Goal: Task Accomplishment & Management: Use online tool/utility

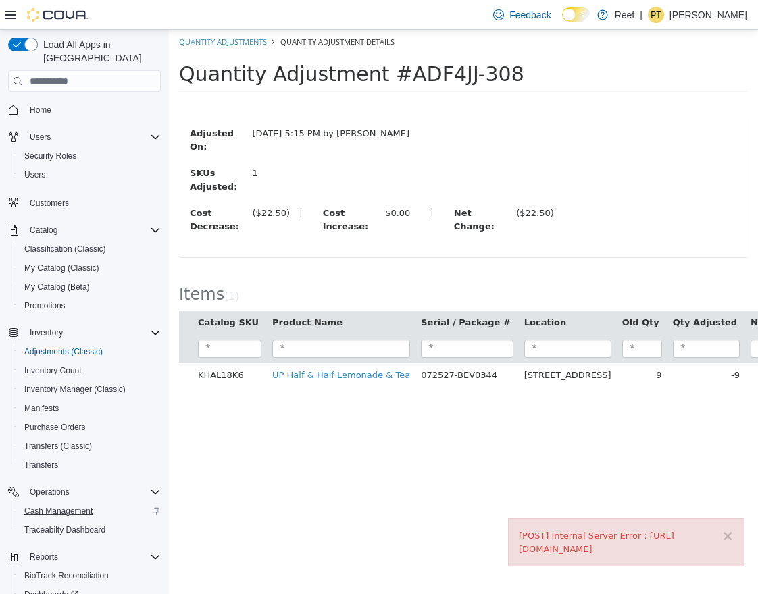
scroll to position [44, 0]
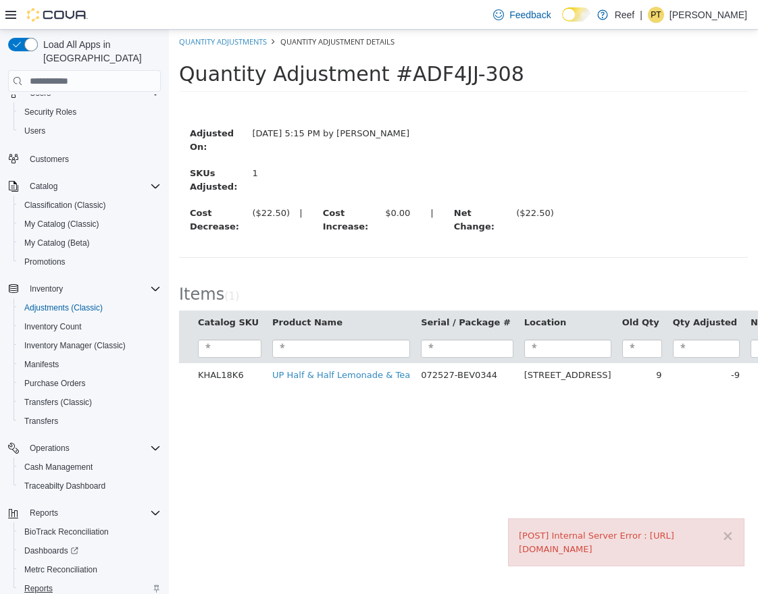
click at [36, 584] on span "Reports" at bounding box center [38, 589] width 28 height 11
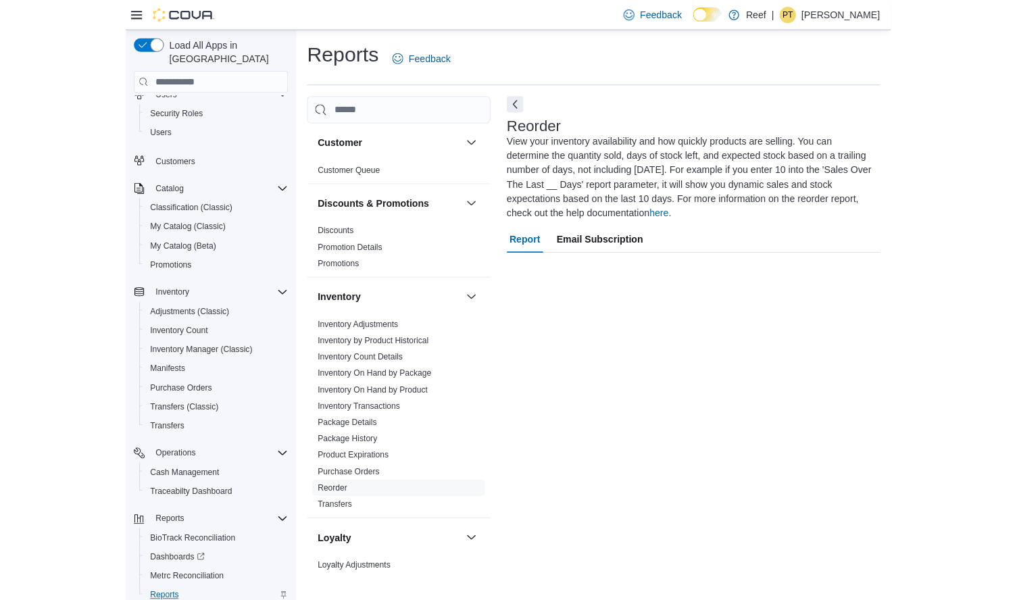
scroll to position [59, 0]
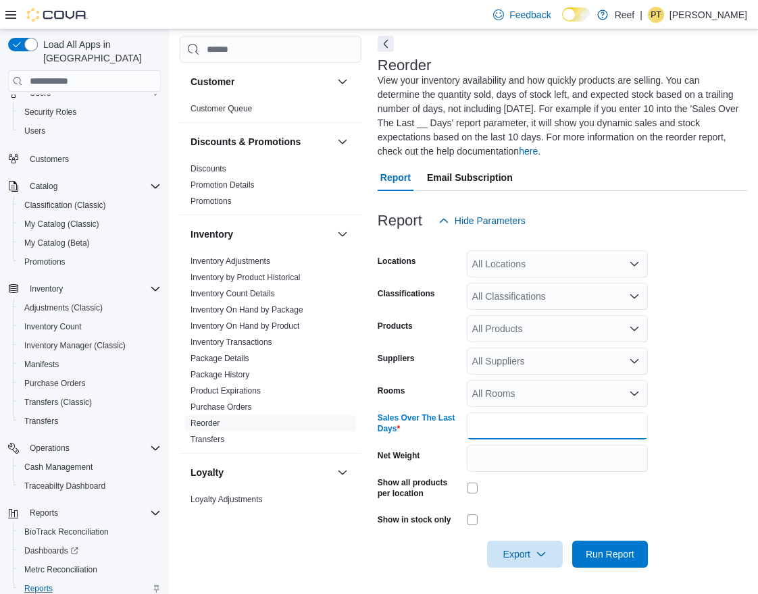
click at [582, 428] on input "*" at bounding box center [557, 426] width 181 height 27
type input "**"
click at [623, 553] on span "Run Report" at bounding box center [610, 554] width 49 height 14
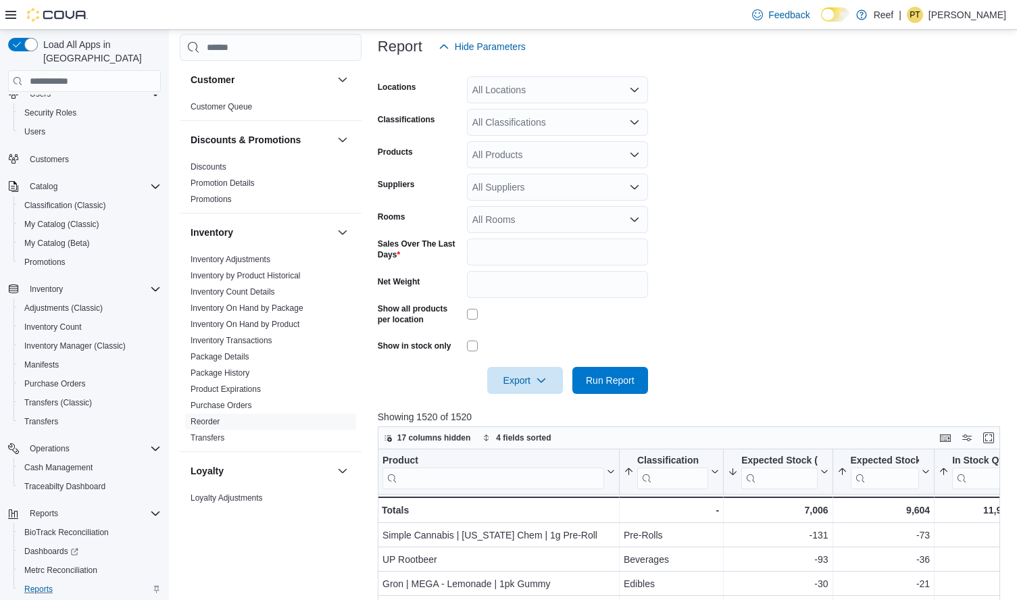
scroll to position [203, 0]
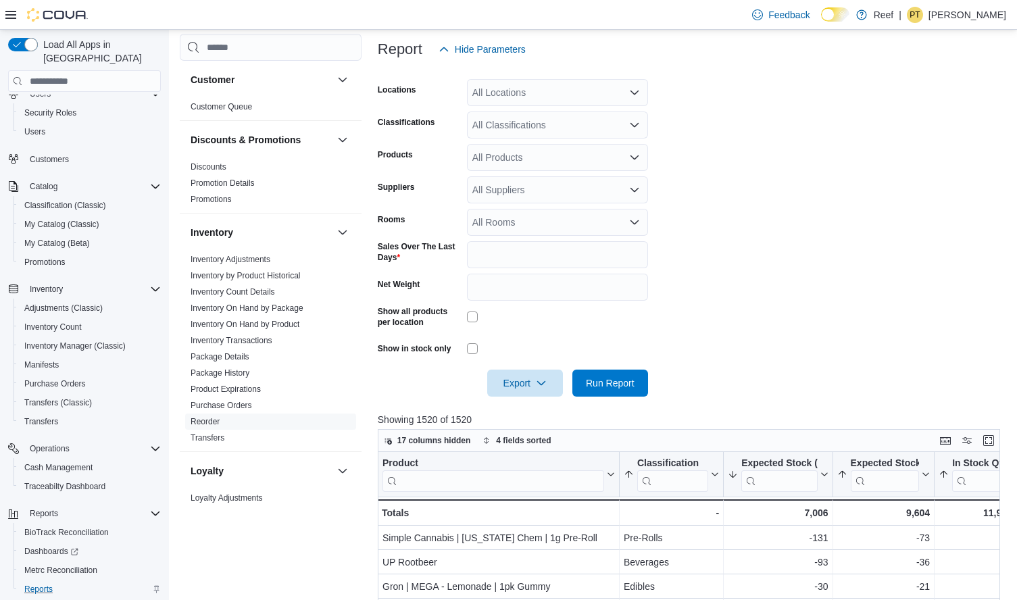
click at [551, 190] on div "All Suppliers" at bounding box center [557, 189] width 181 height 27
type input "**"
click at [540, 225] on span "NOWAVE LLC" at bounding box center [557, 232] width 165 height 14
click at [594, 380] on span "Run Report" at bounding box center [610, 383] width 49 height 14
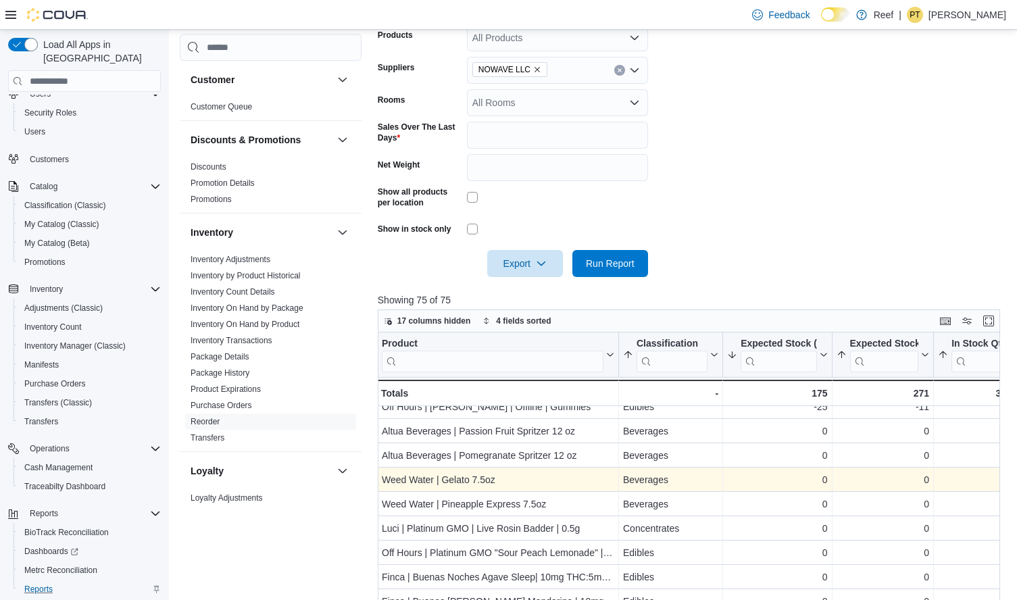
scroll to position [46, 2]
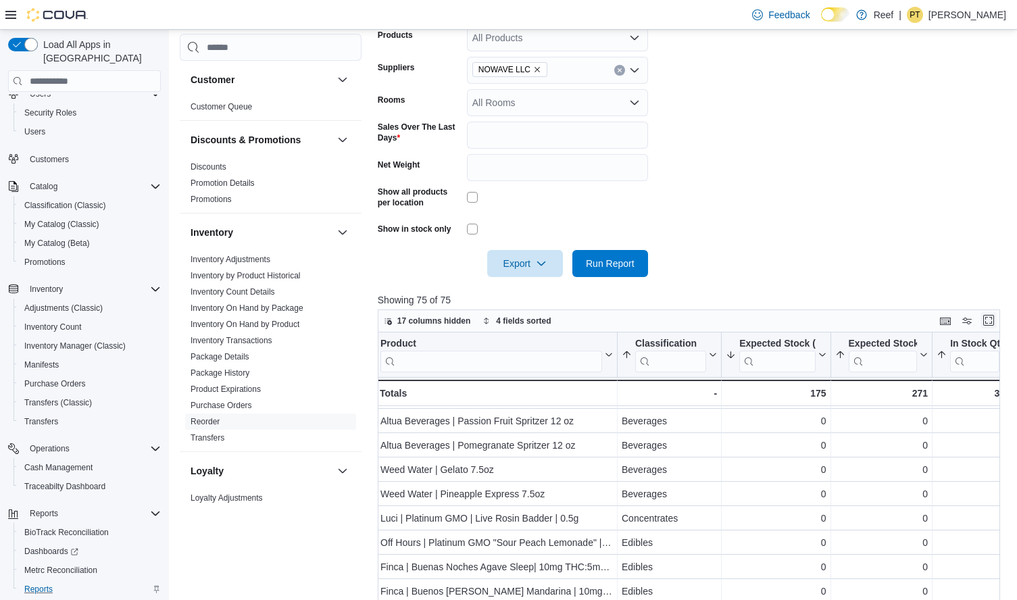
click at [757, 319] on button "Enter fullscreen" at bounding box center [988, 320] width 16 height 16
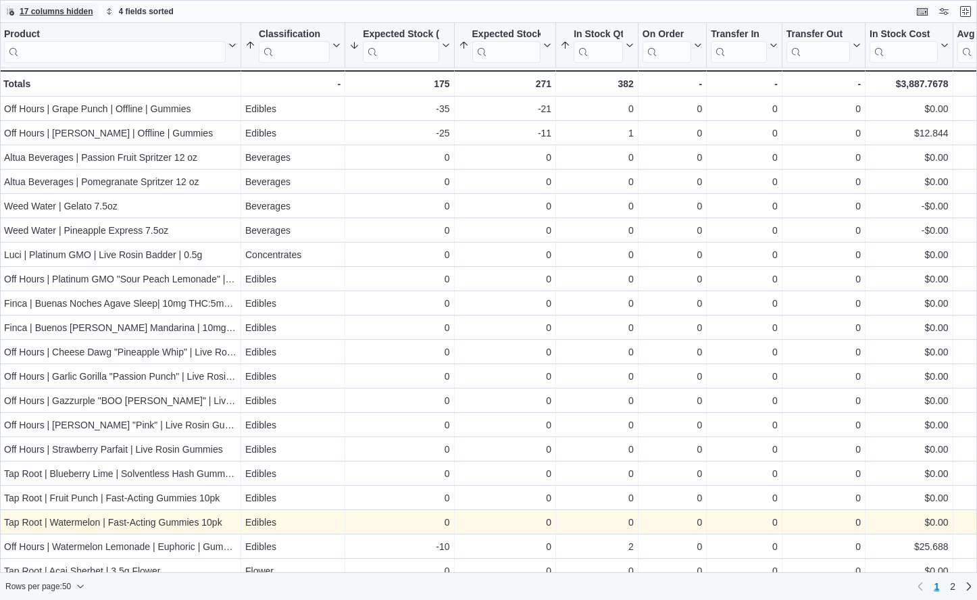
scroll to position [0, 0]
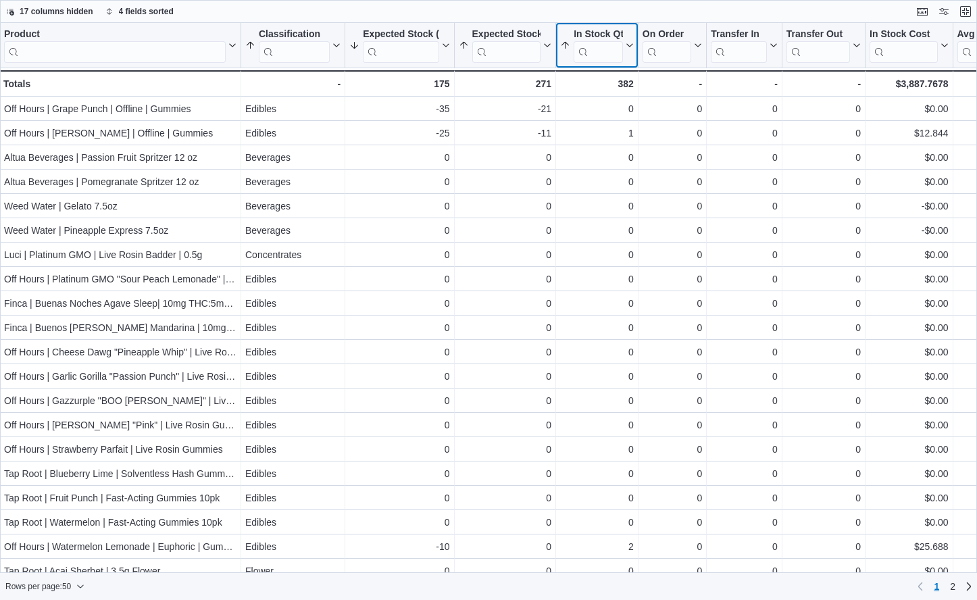
click at [630, 59] on button "In Stock Qty" at bounding box center [597, 45] width 74 height 34
click at [615, 95] on span "Sort Low-High" at bounding box center [605, 97] width 51 height 11
click at [634, 50] on div at bounding box center [637, 45] width 11 height 45
click at [626, 47] on icon at bounding box center [628, 45] width 11 height 8
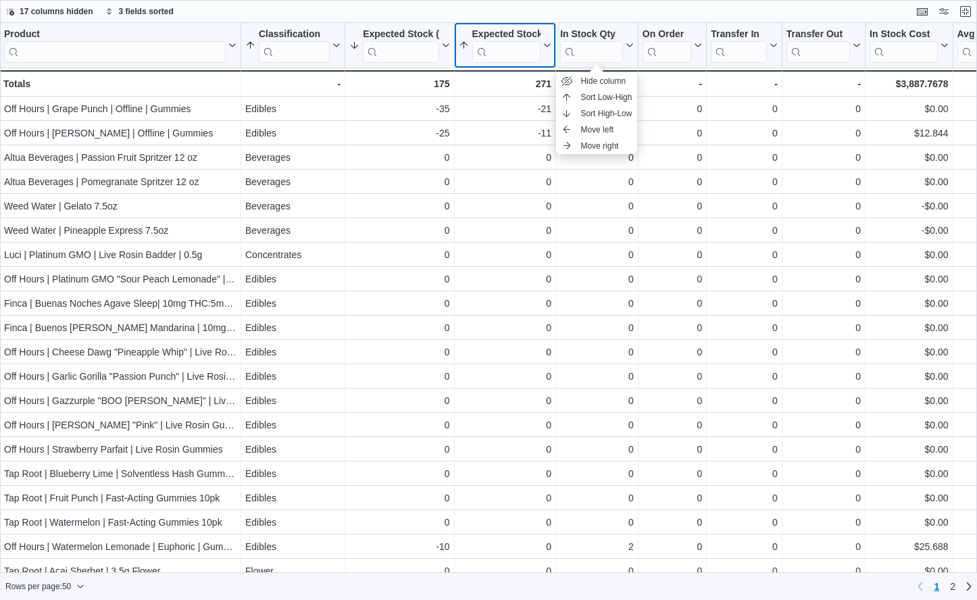
click at [548, 53] on button "Expected Stock (7 Days)" at bounding box center [505, 45] width 93 height 34
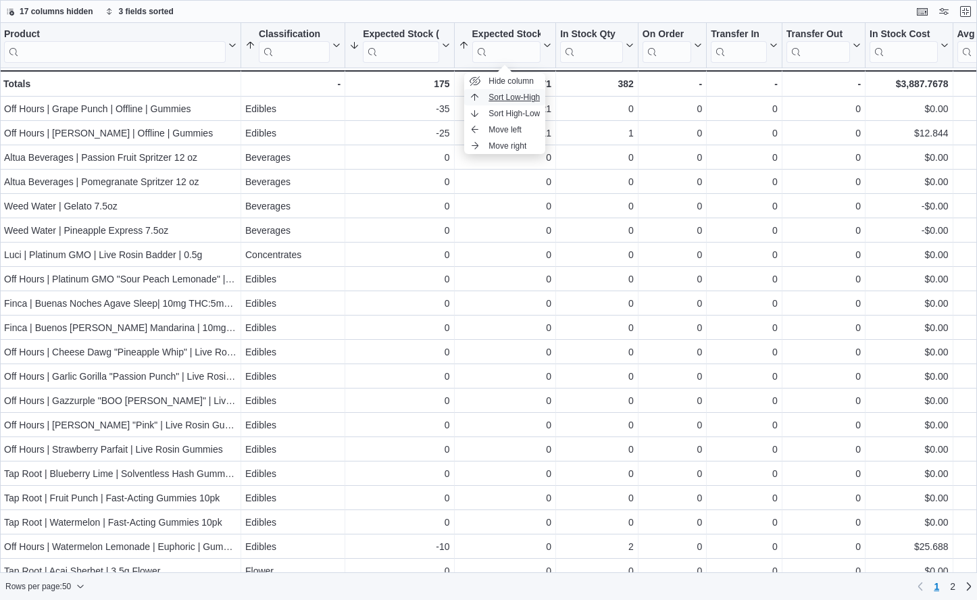
click at [522, 97] on span "Sort Low-High" at bounding box center [513, 97] width 51 height 11
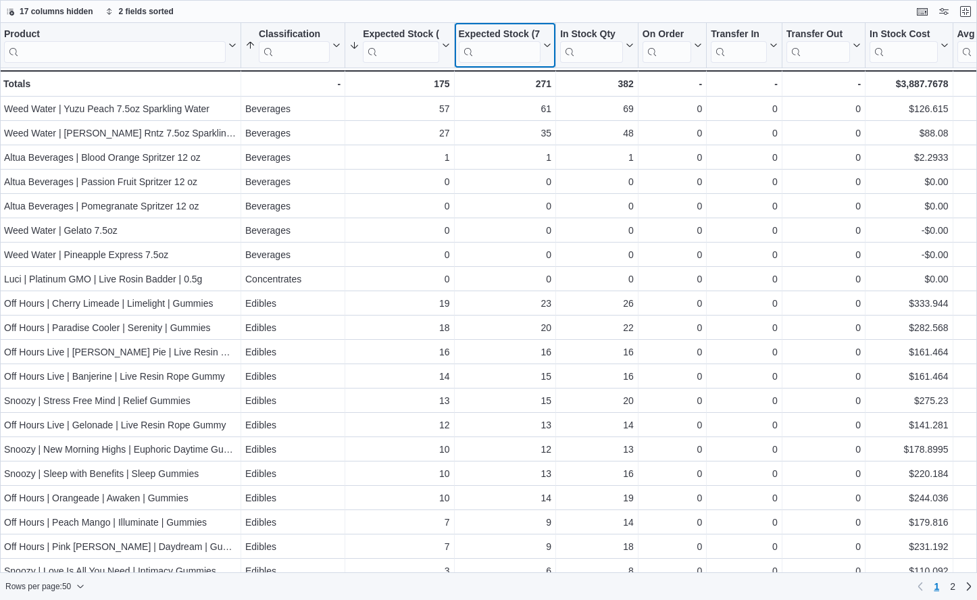
click at [546, 50] on button "Expected Stock (7 Days)" at bounding box center [505, 45] width 93 height 34
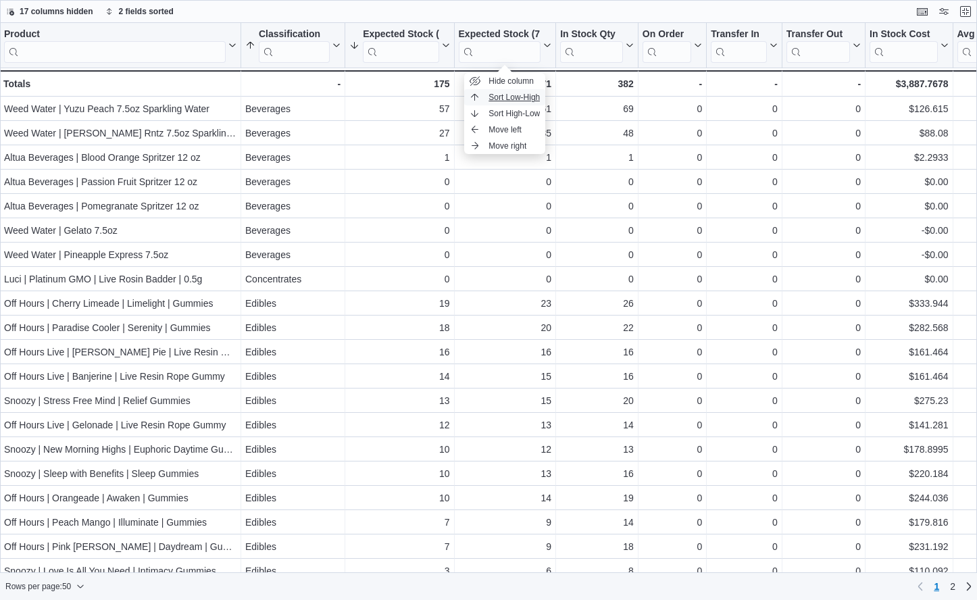
click at [527, 99] on span "Sort Low-High" at bounding box center [513, 97] width 51 height 11
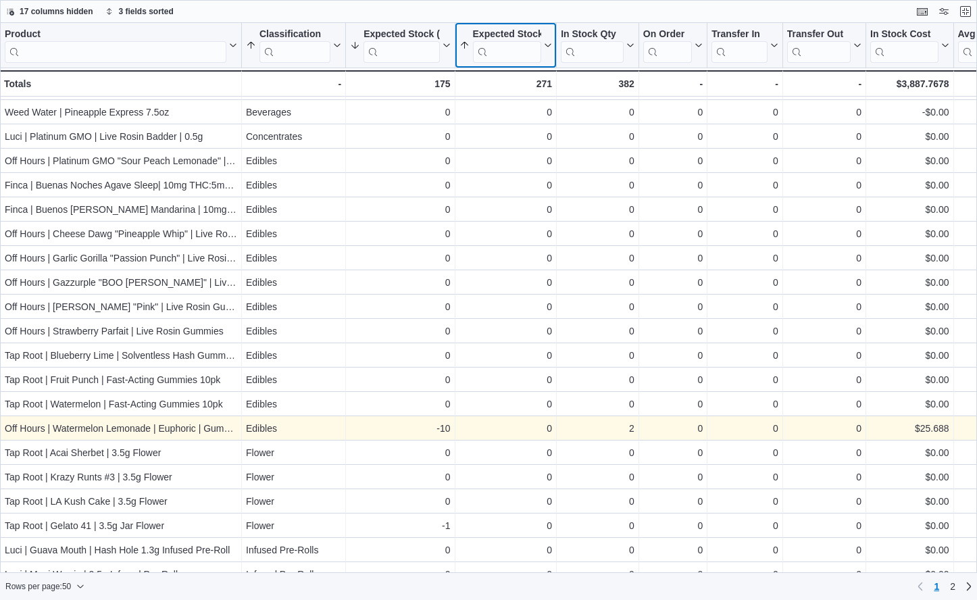
scroll to position [131, 0]
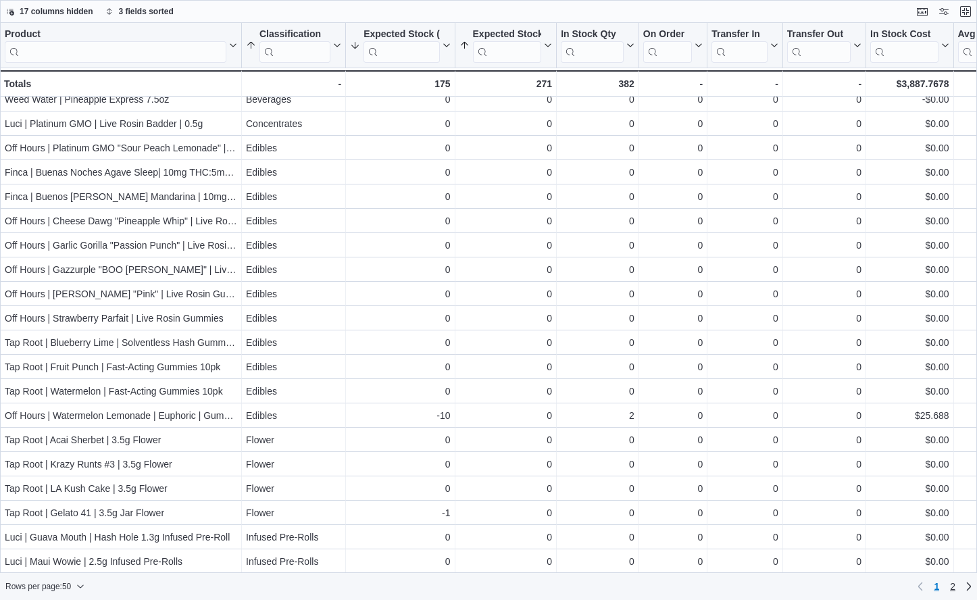
click at [757, 587] on span "2" at bounding box center [952, 587] width 5 height 14
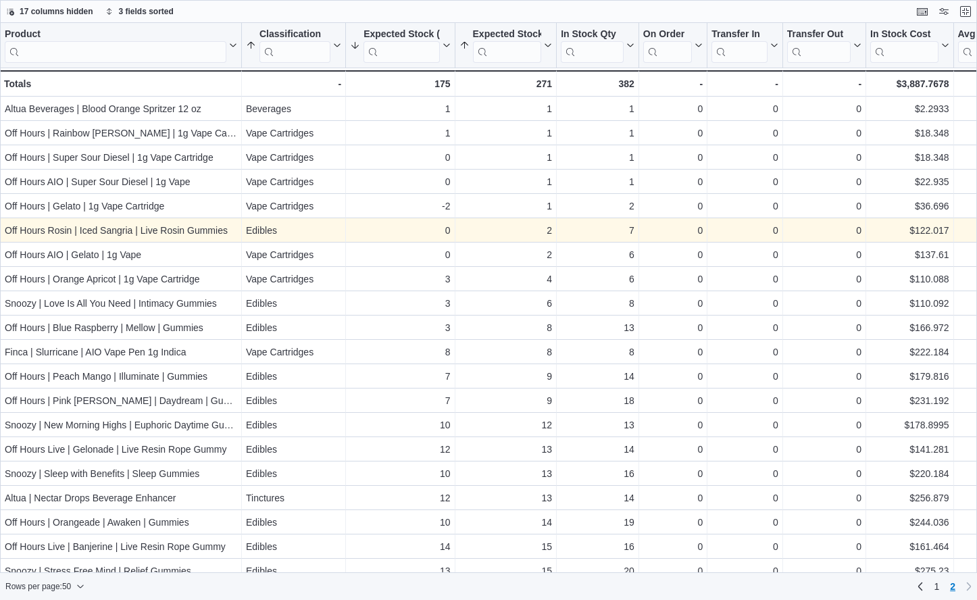
scroll to position [0, 0]
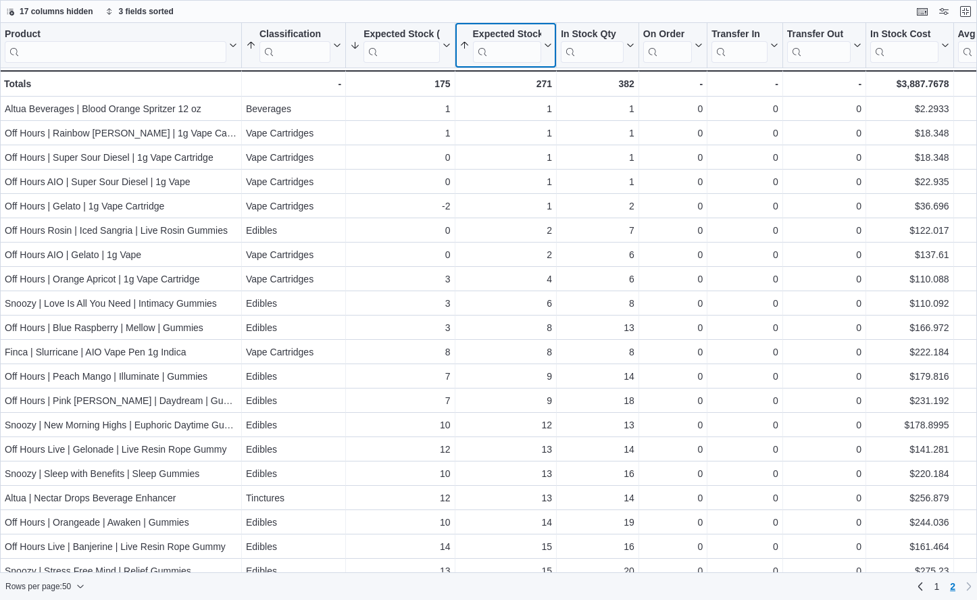
click at [546, 48] on icon at bounding box center [546, 45] width 11 height 8
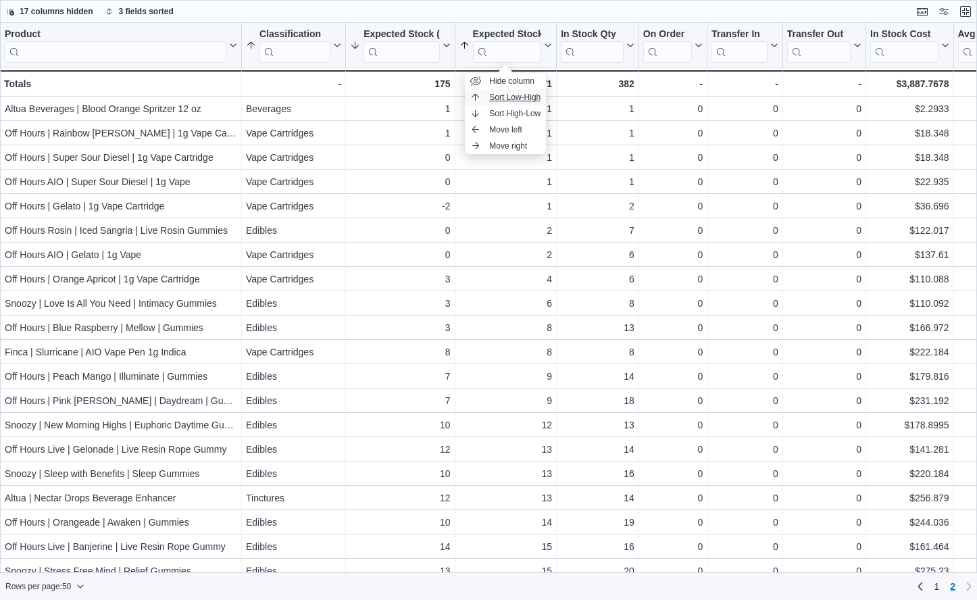
click at [521, 95] on span "Sort Low-High" at bounding box center [514, 97] width 51 height 11
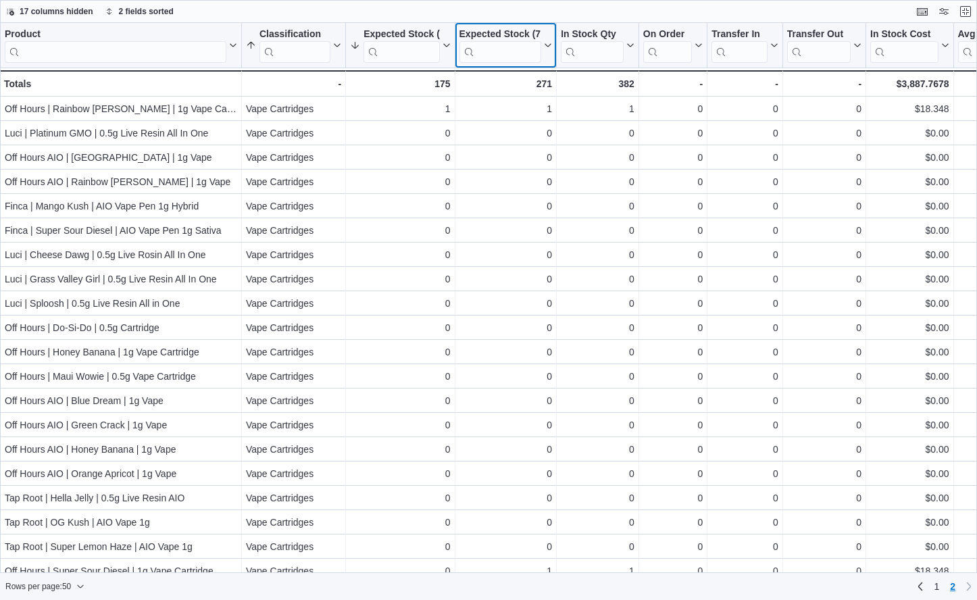
click at [543, 41] on button "Expected Stock (7 Days)" at bounding box center [505, 45] width 93 height 34
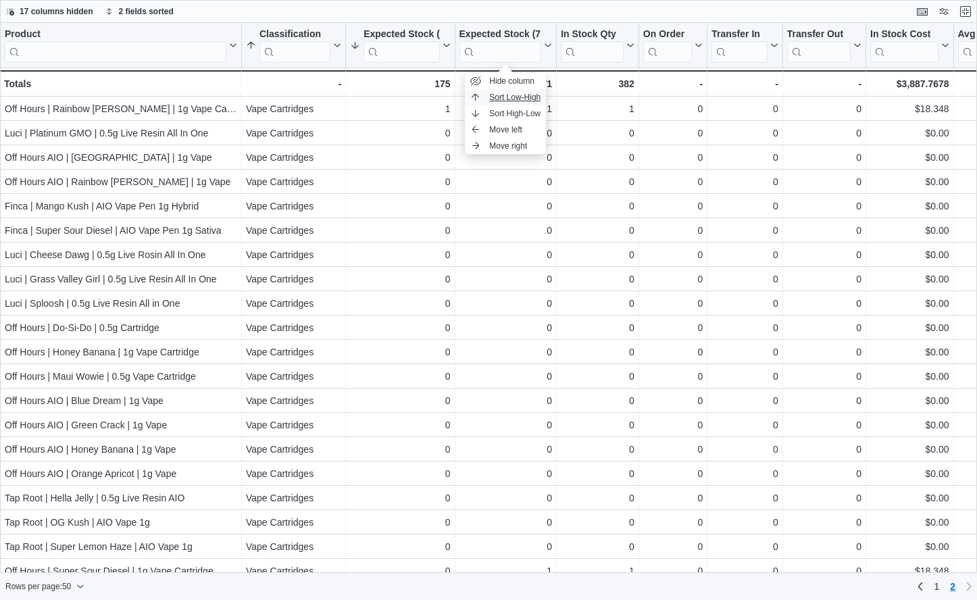
click at [519, 98] on span "Sort Low-High" at bounding box center [514, 97] width 51 height 11
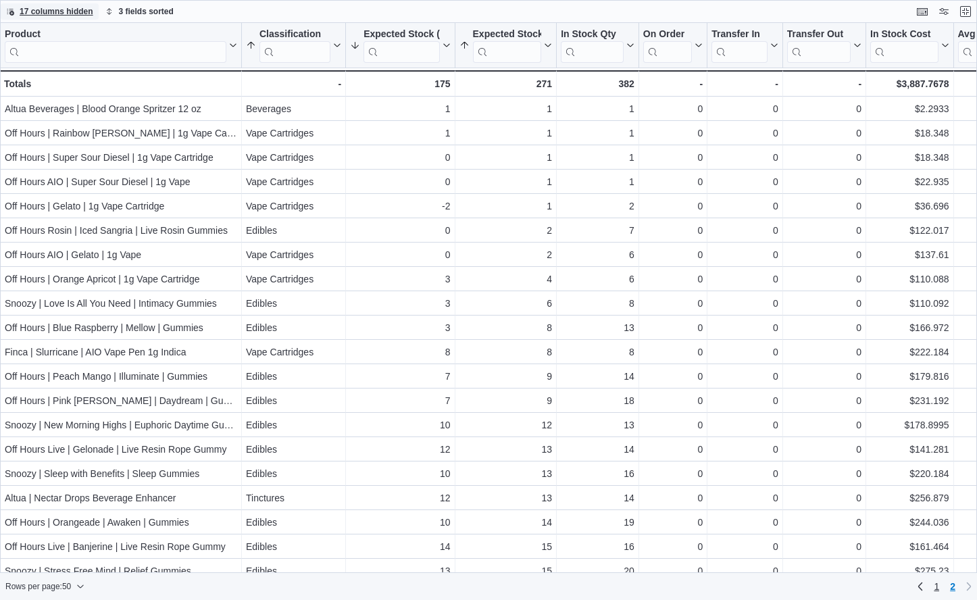
click at [757, 583] on span "1" at bounding box center [935, 587] width 5 height 14
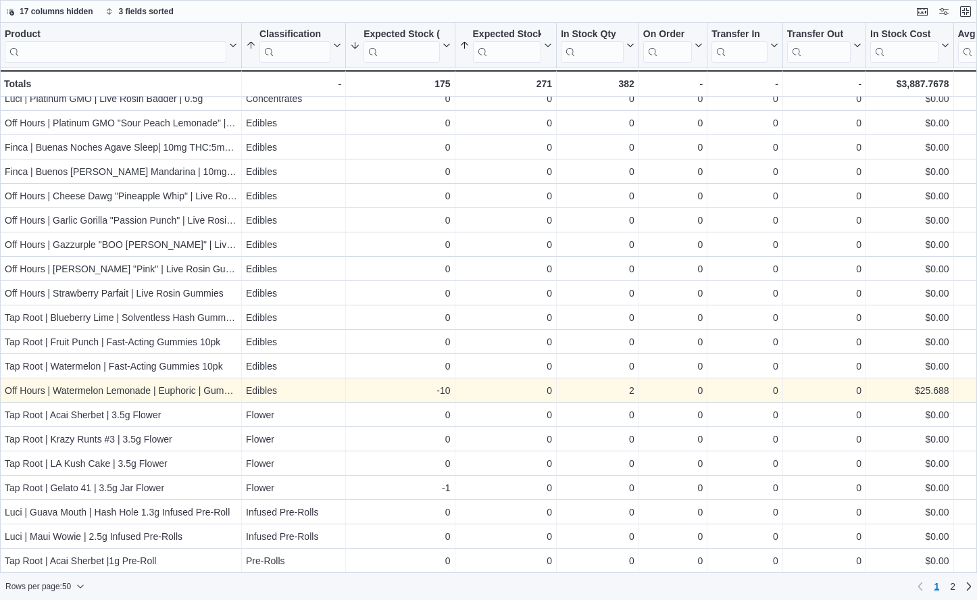
scroll to position [156, 0]
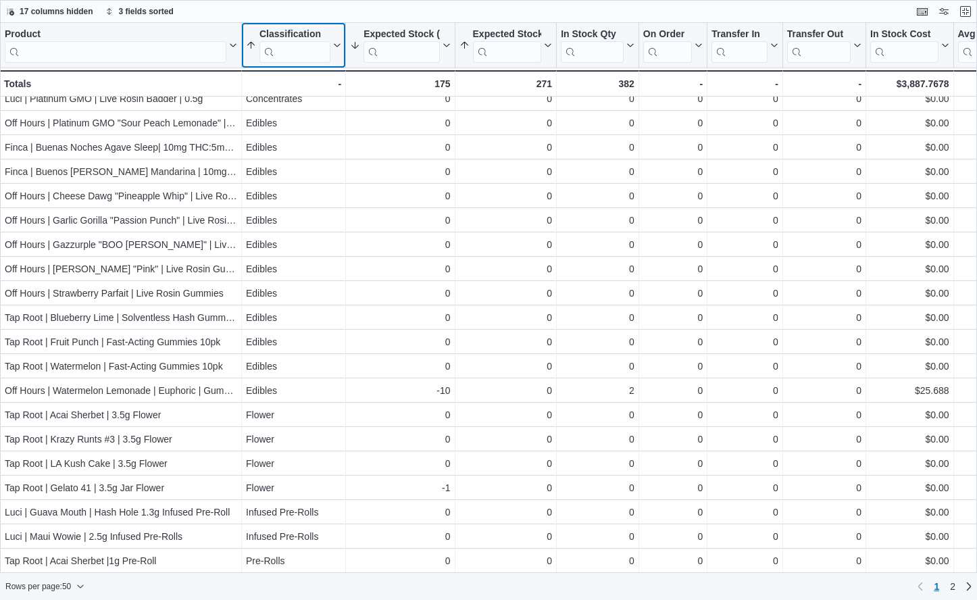
click at [333, 54] on button "Classification" at bounding box center [293, 45] width 95 height 34
click at [308, 96] on span "Sort A-Z" at bounding box center [294, 97] width 28 height 11
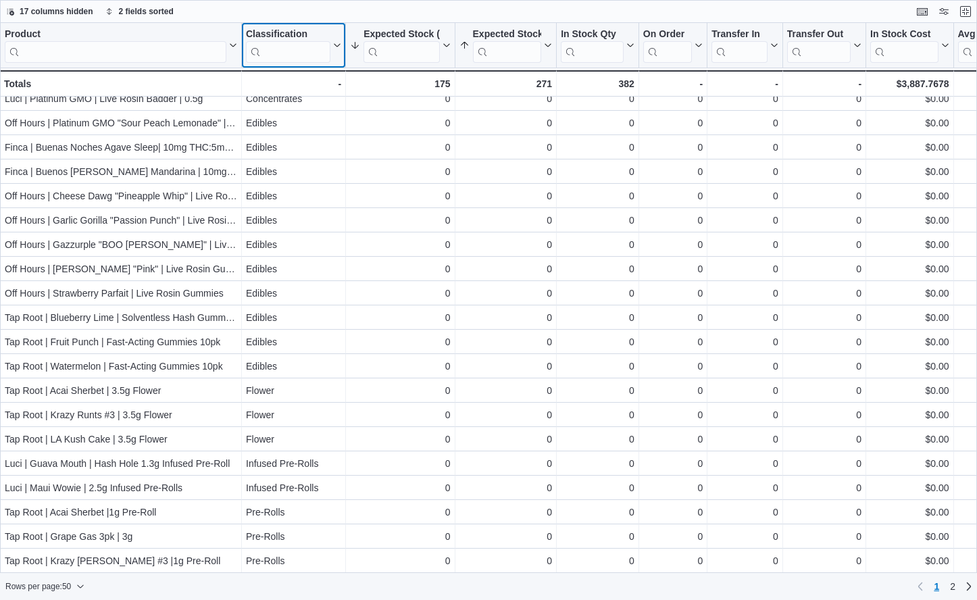
click at [334, 52] on button "Classification" at bounding box center [293, 45] width 95 height 34
click at [311, 97] on button "Sort A-Z" at bounding box center [294, 97] width 76 height 16
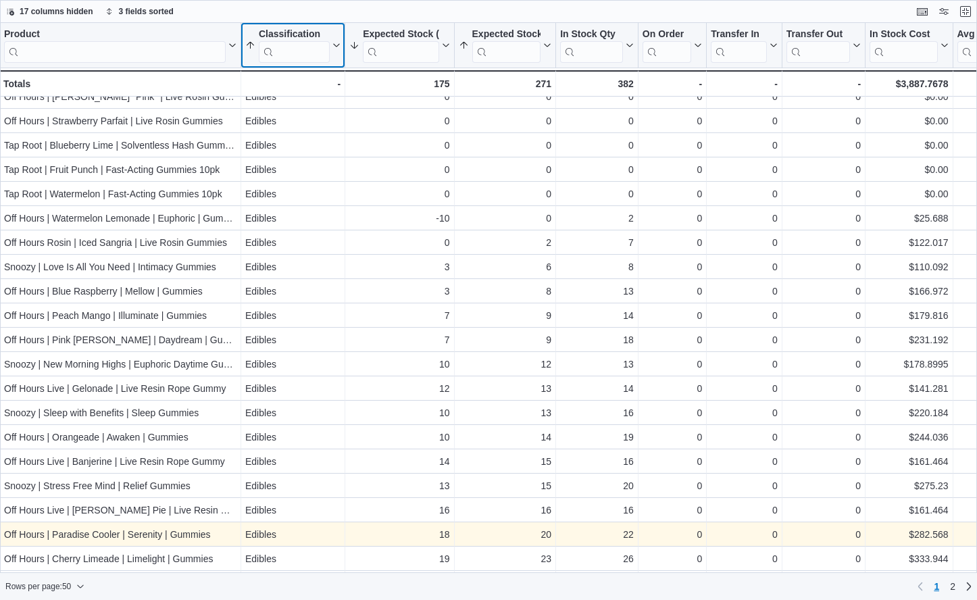
scroll to position [400, 1]
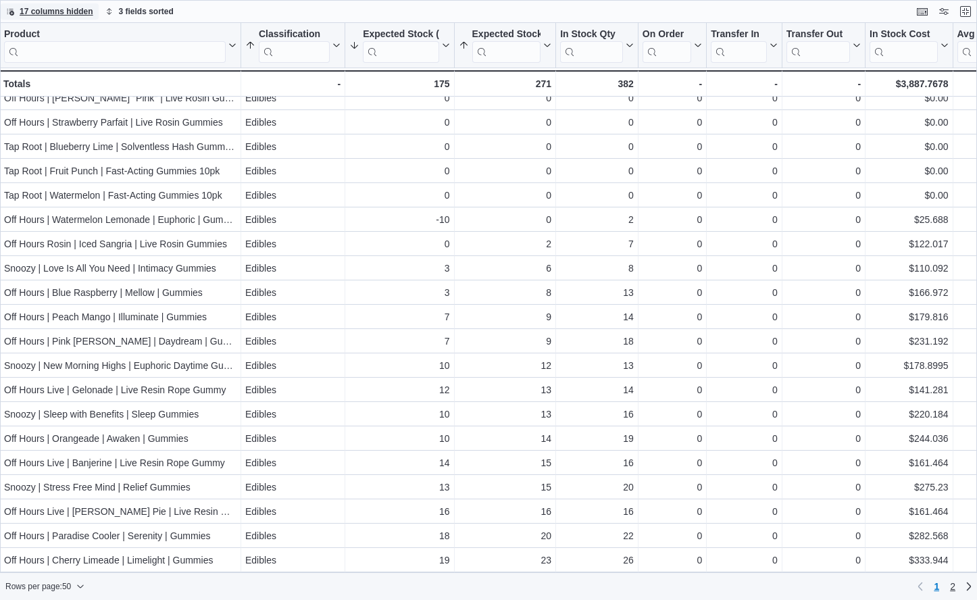
click at [757, 588] on link "2" at bounding box center [952, 586] width 16 height 22
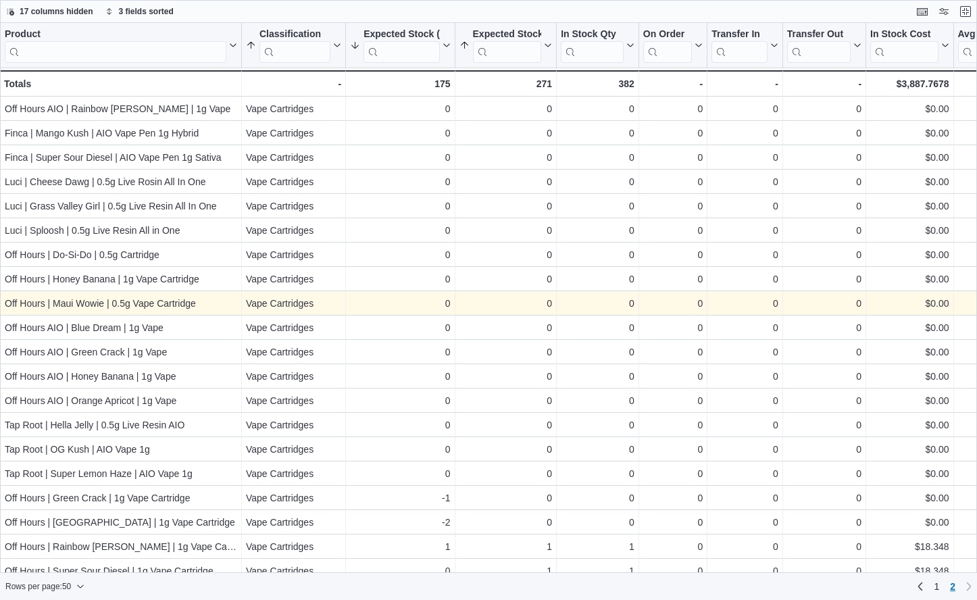
scroll to position [0, 0]
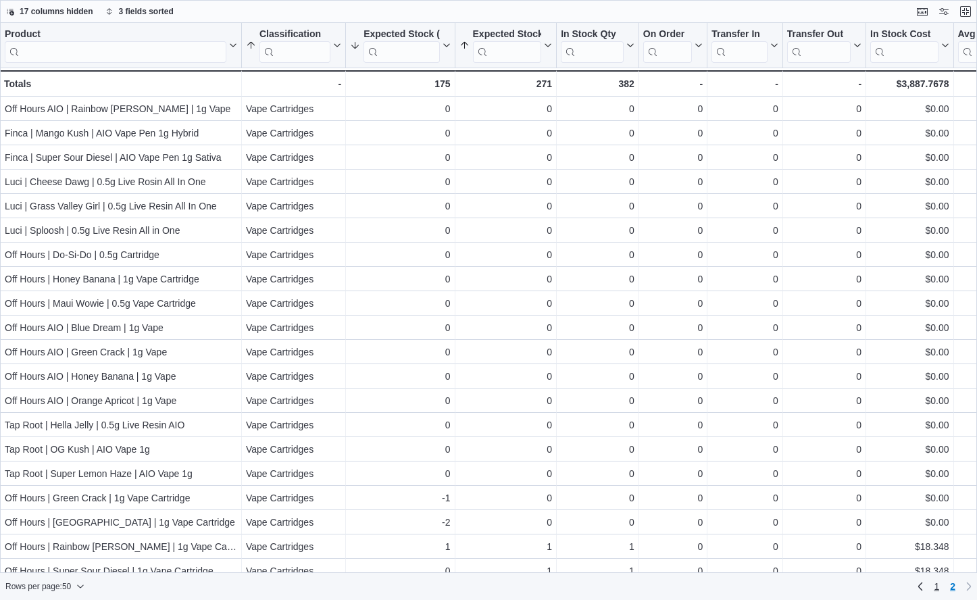
click at [757, 584] on span "1" at bounding box center [935, 587] width 5 height 14
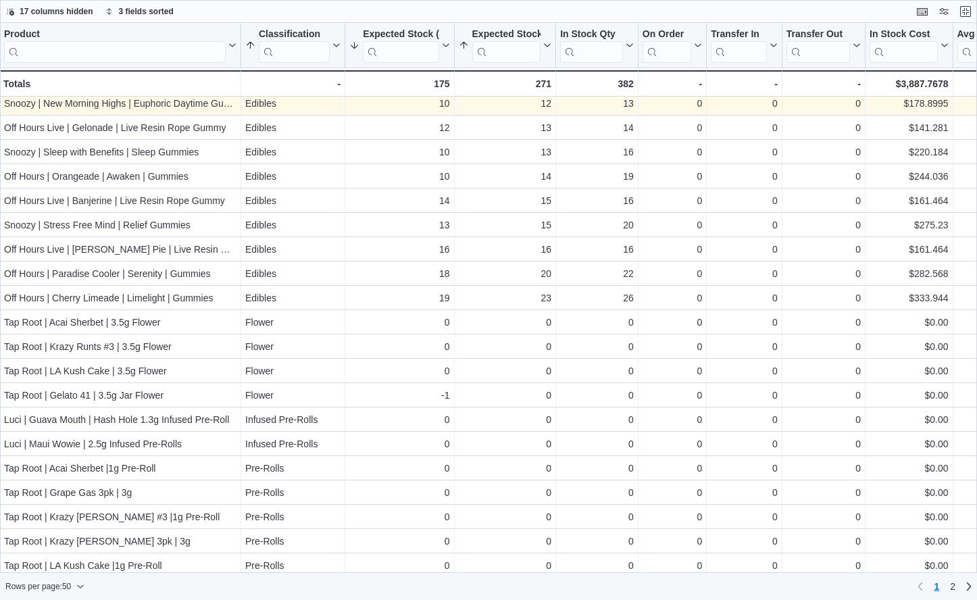
scroll to position [680, 1]
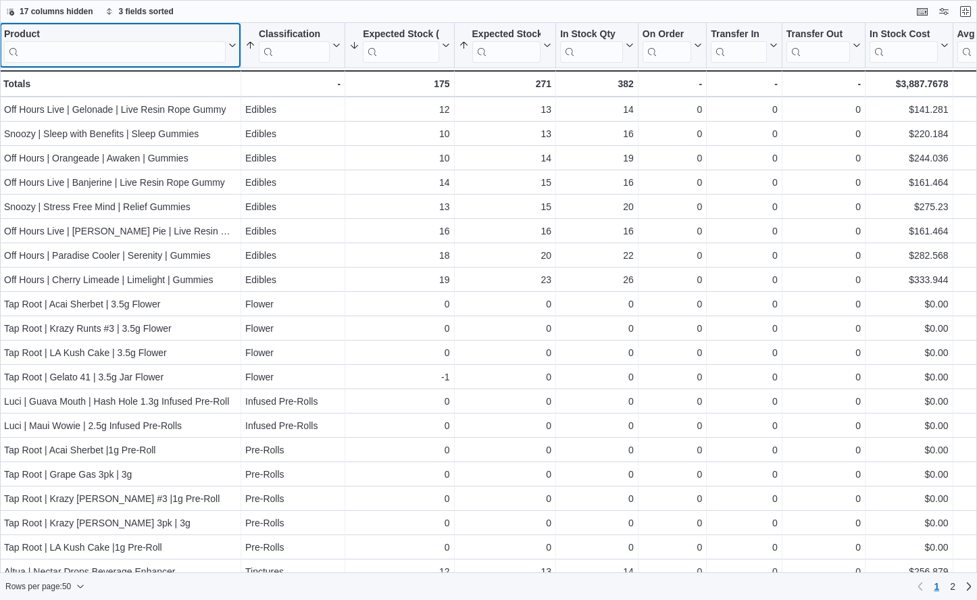
click at [124, 60] on input "search" at bounding box center [115, 52] width 222 height 22
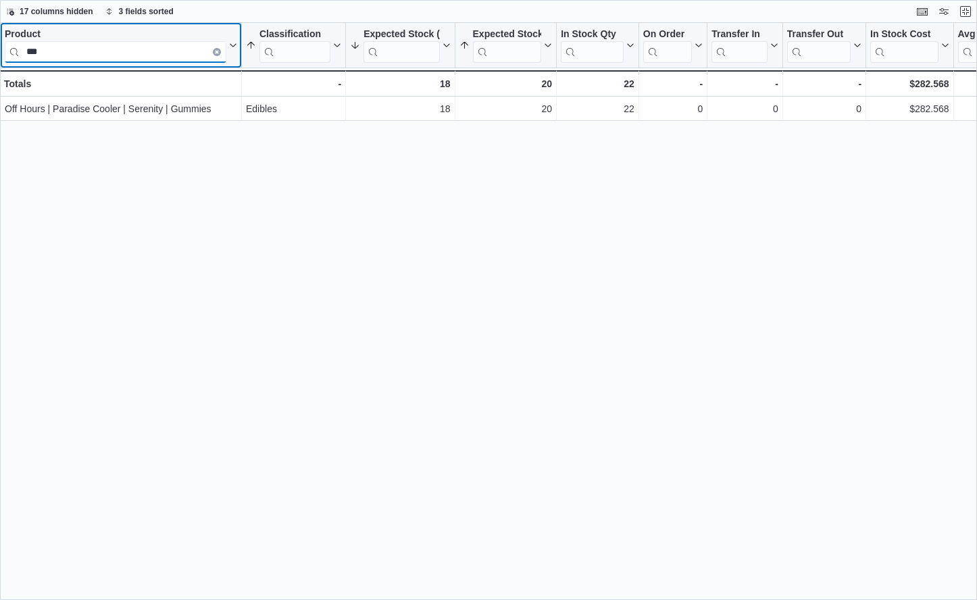
scroll to position [0, 0]
type input "***"
click at [216, 53] on icon "Clear input" at bounding box center [216, 52] width 3 height 3
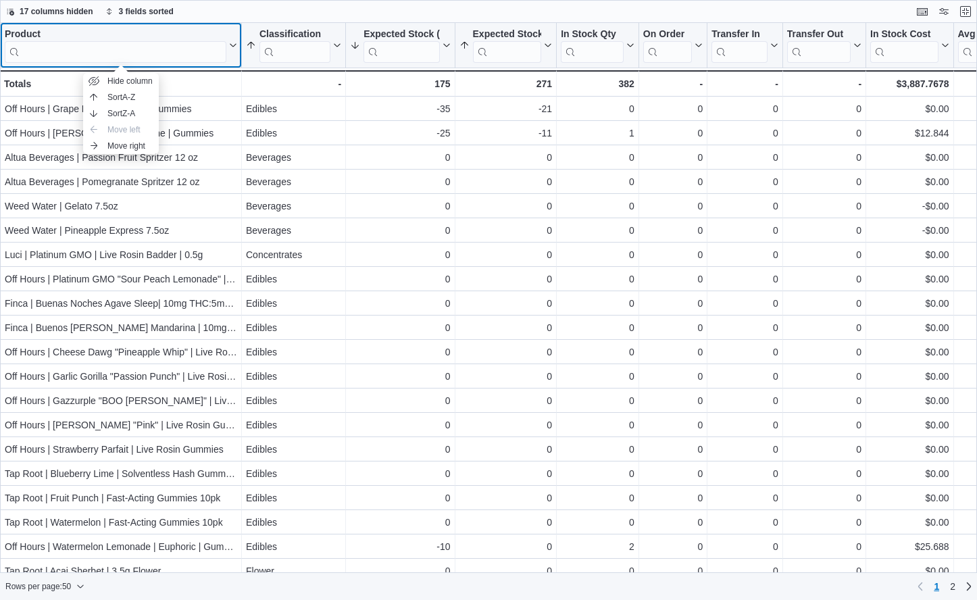
click at [87, 57] on input "search" at bounding box center [116, 52] width 222 height 22
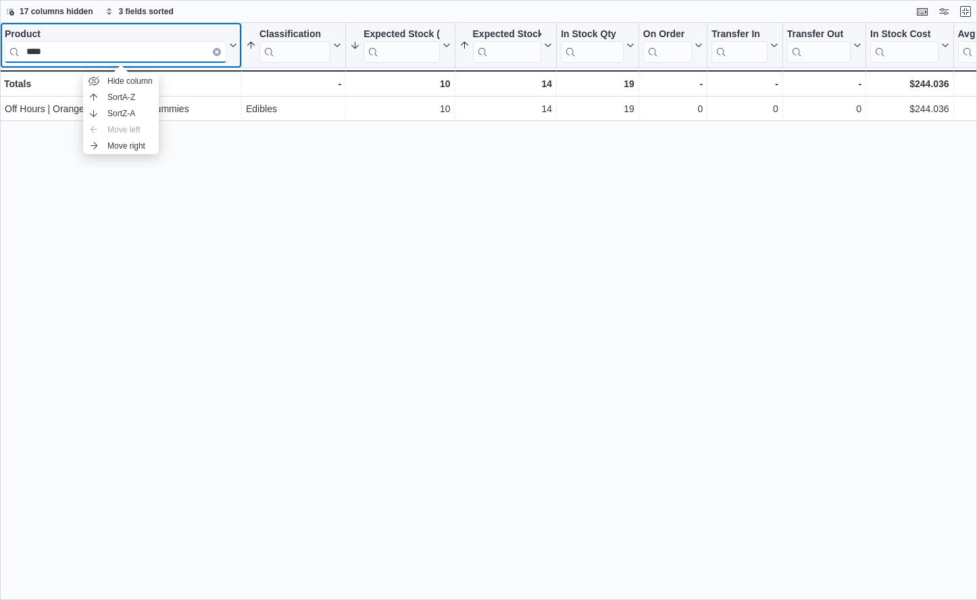
type input "****"
click at [57, 205] on div "Product **** Click to view column header actions Classification Sorted by Expec…" at bounding box center [488, 311] width 977 height 576
click at [218, 52] on icon "Clear input" at bounding box center [217, 52] width 4 height 4
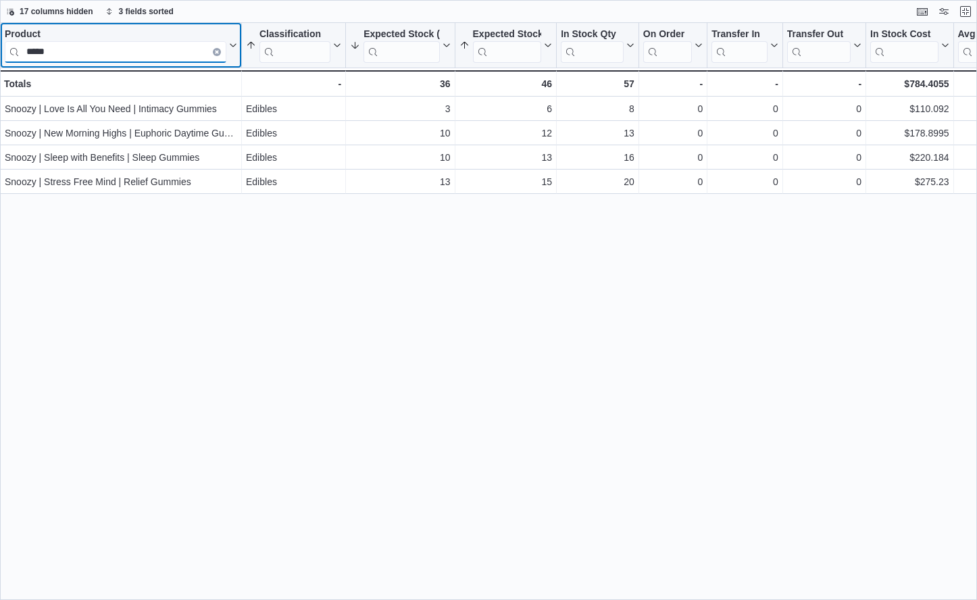
type input "******"
